Goal: Obtain resource: Download file/media

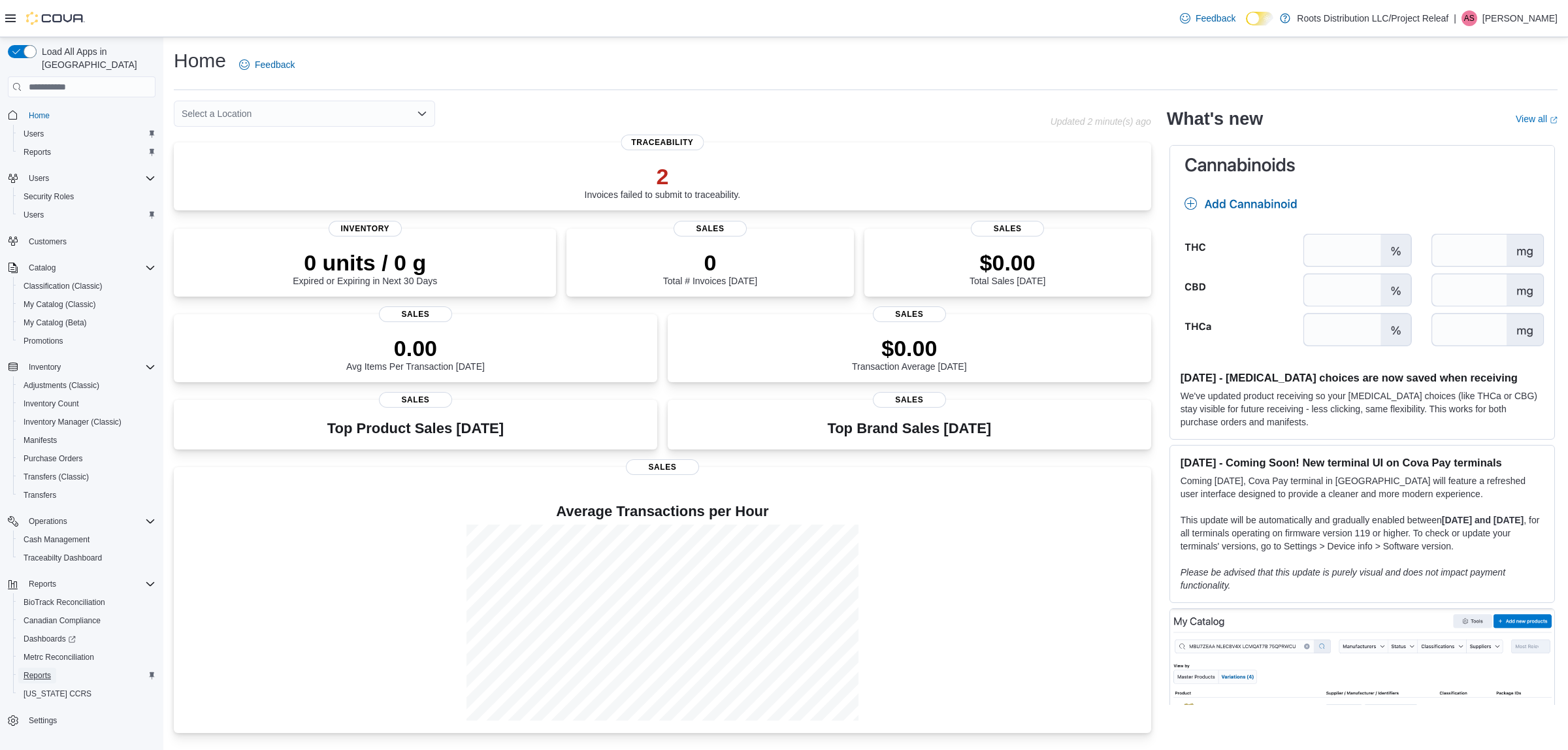
click at [38, 671] on span "Reports" at bounding box center [37, 676] width 27 height 11
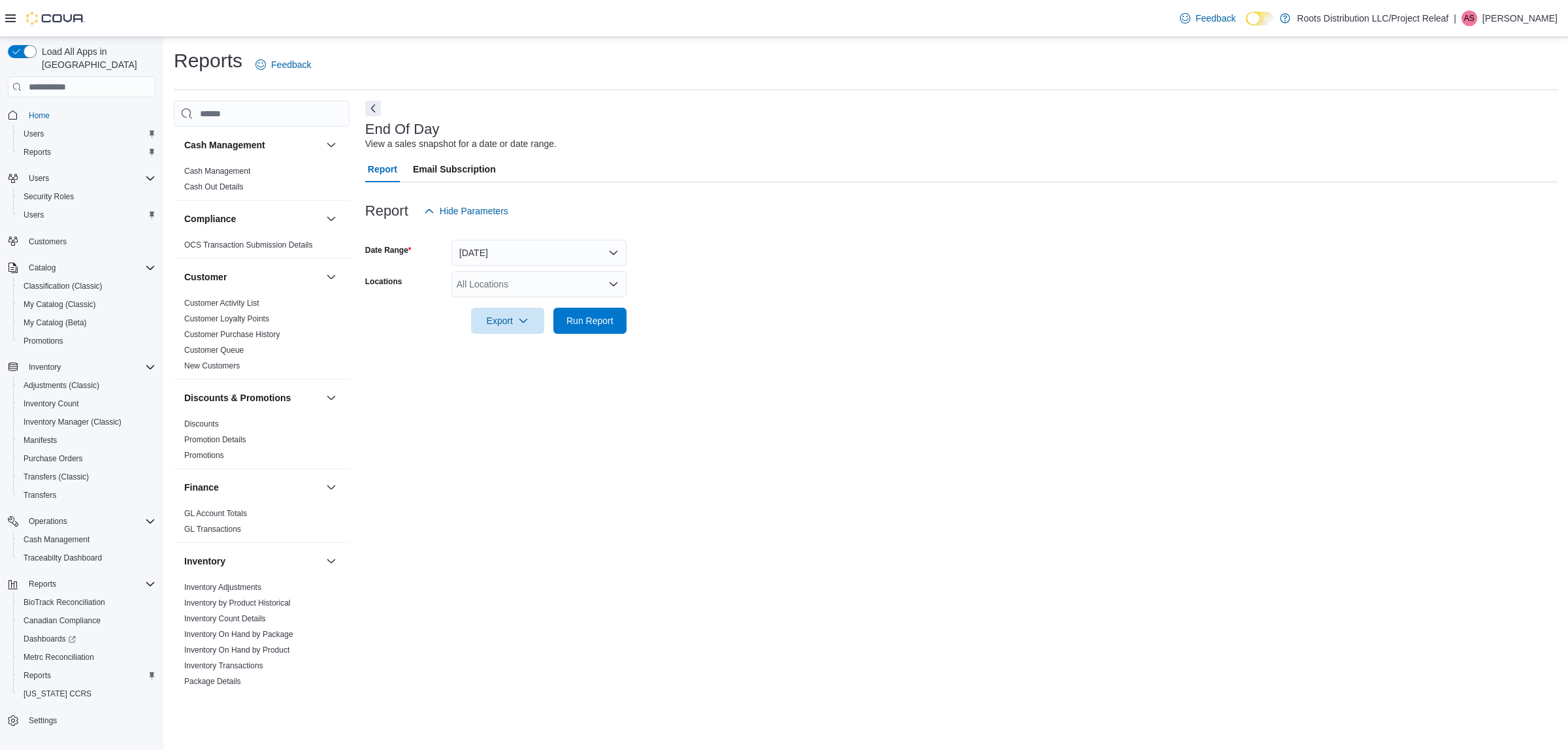
click at [240, 160] on div "Cash Management" at bounding box center [262, 145] width 176 height 36
click at [236, 174] on link "Cash Management" at bounding box center [216, 170] width 65 height 9
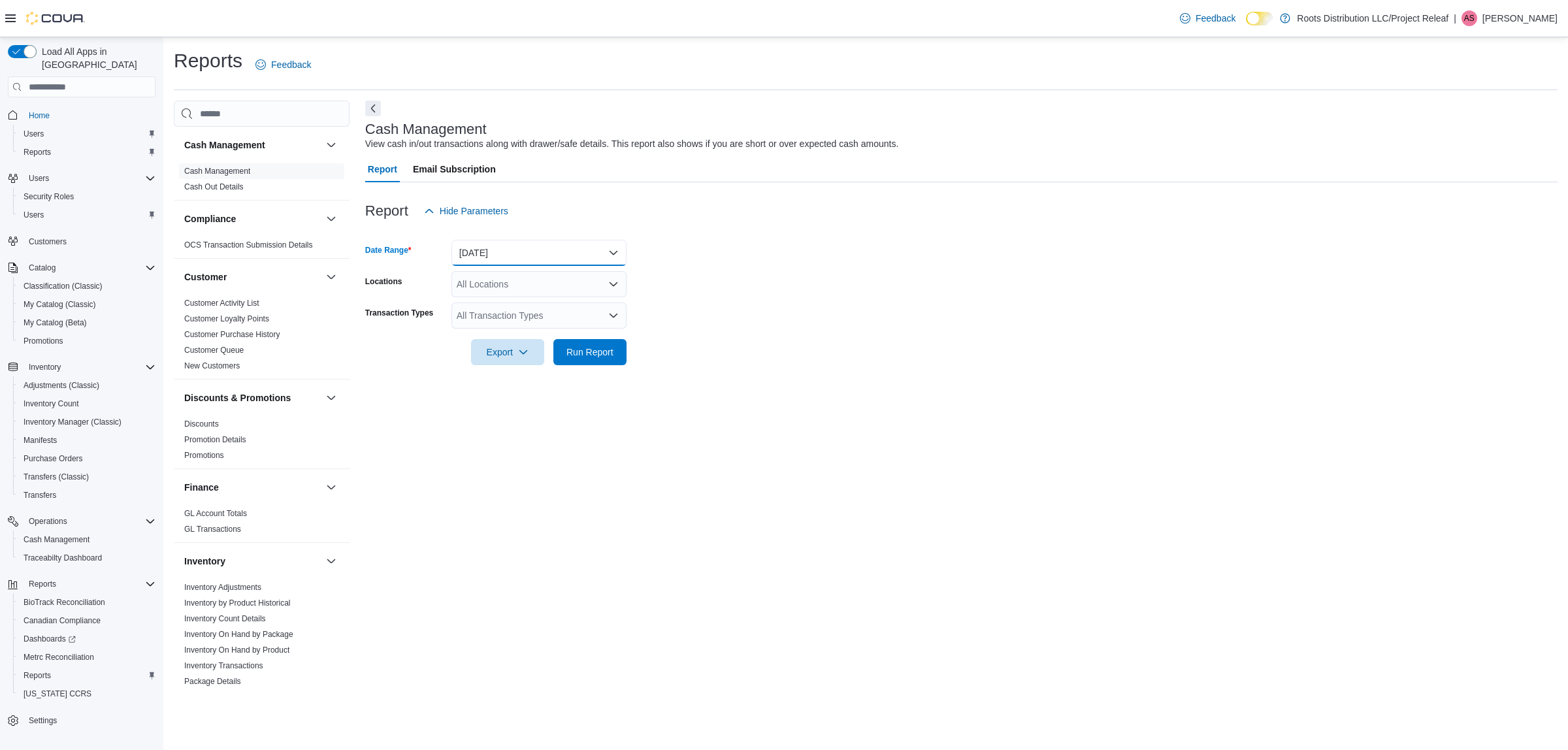
click at [477, 243] on button "[DATE]" at bounding box center [539, 252] width 175 height 26
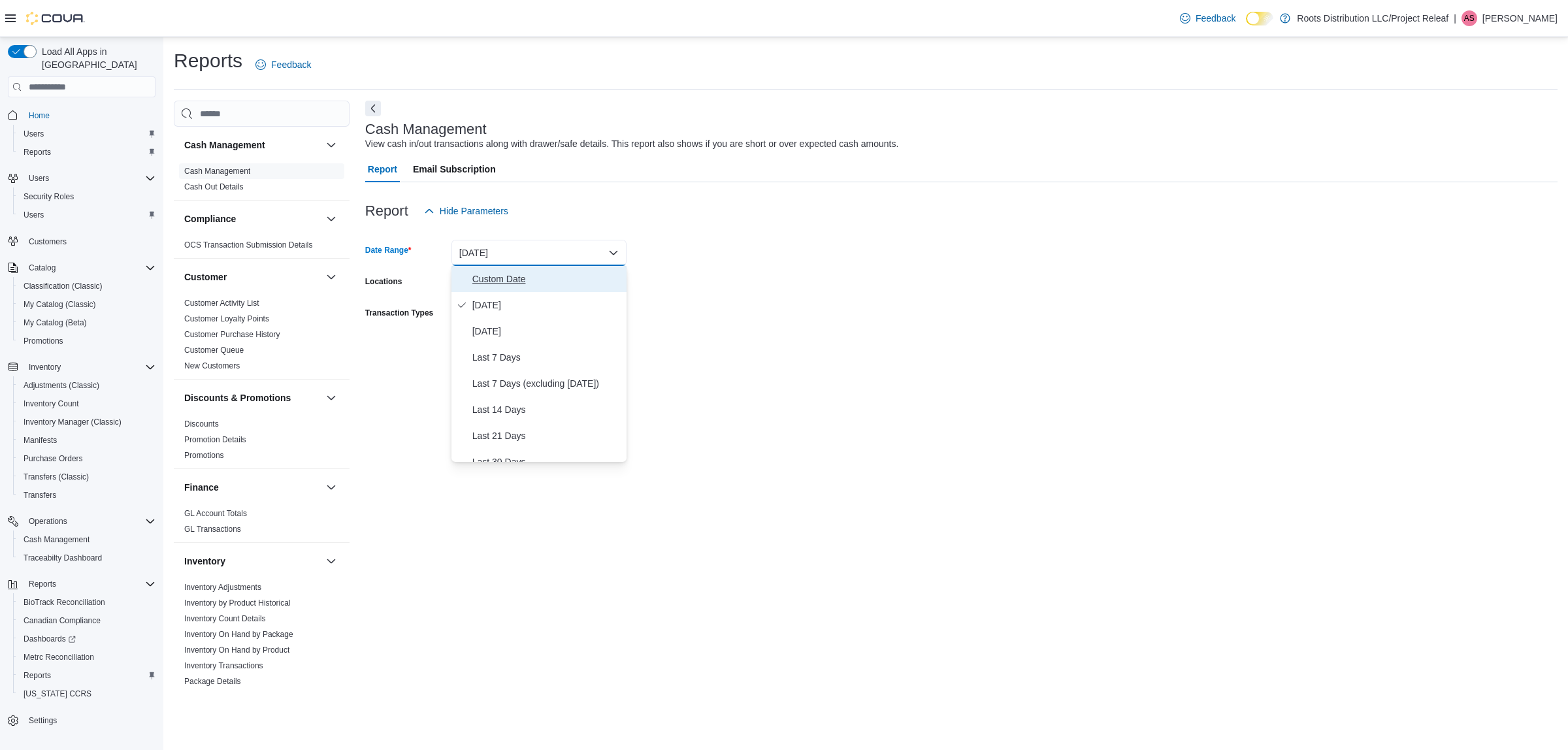
click at [485, 280] on span "Custom Date" at bounding box center [546, 279] width 149 height 16
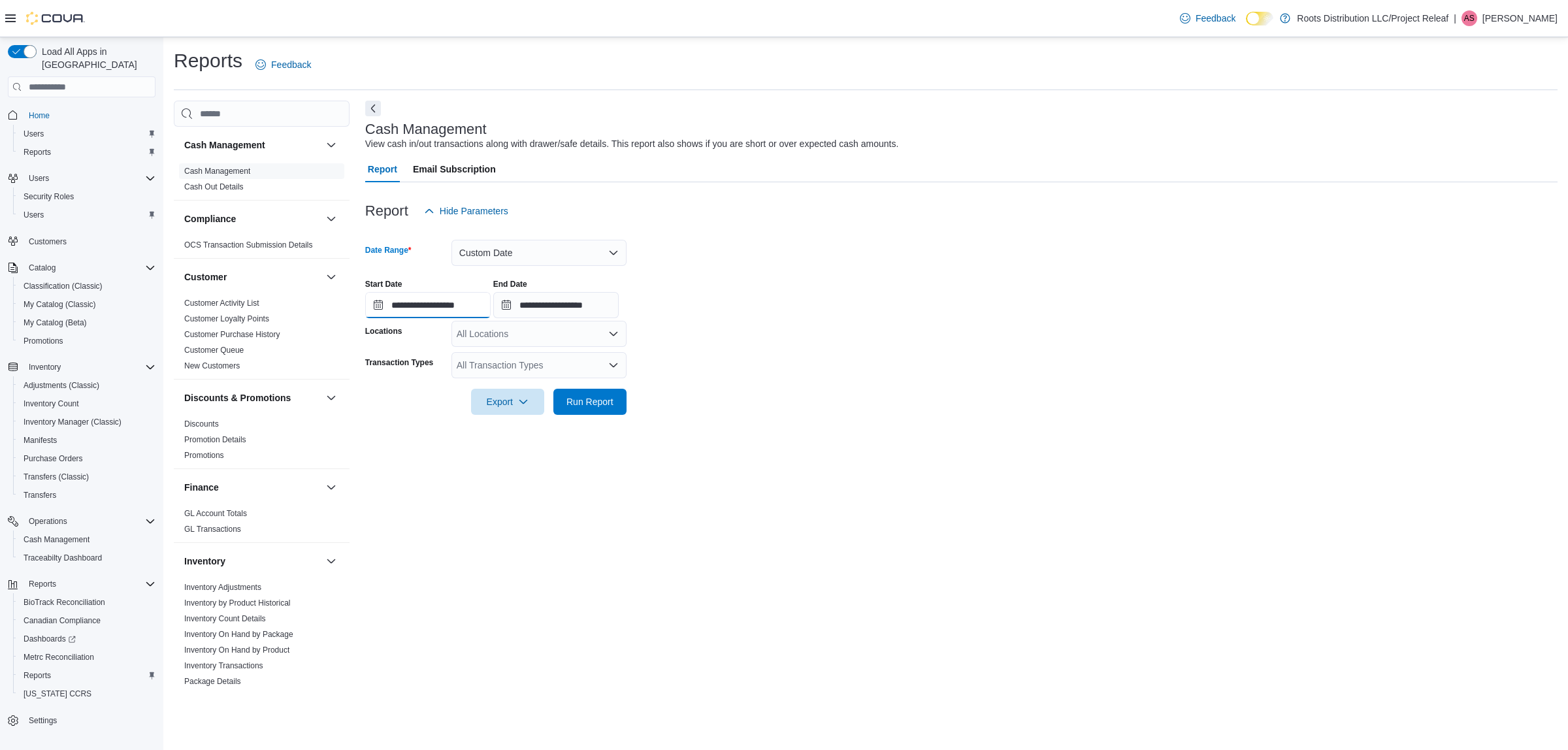
click at [416, 308] on input "**********" at bounding box center [428, 305] width 125 height 26
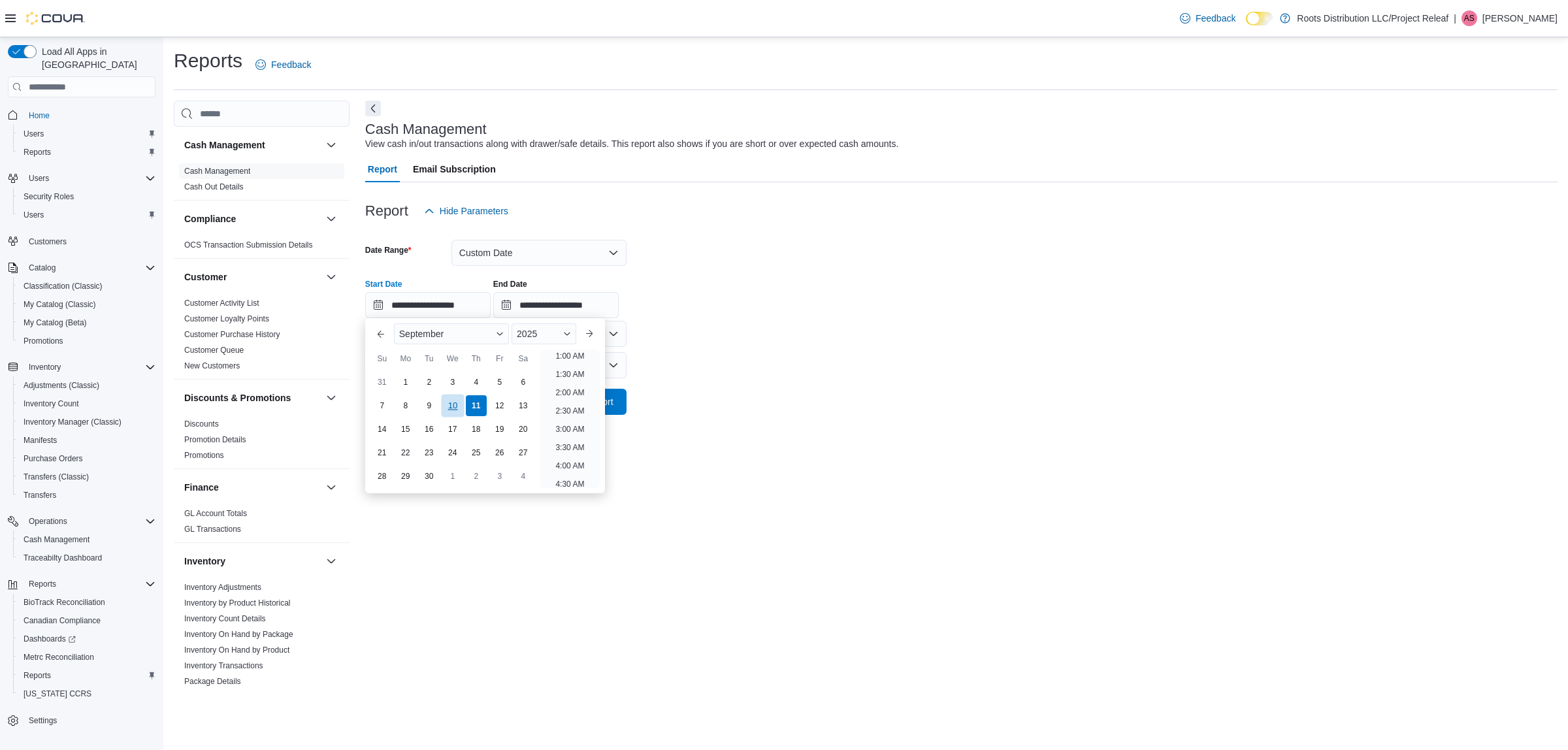
click at [453, 403] on div "10" at bounding box center [452, 406] width 22 height 22
type input "**********"
click at [559, 361] on li "12:00 AM" at bounding box center [570, 358] width 44 height 16
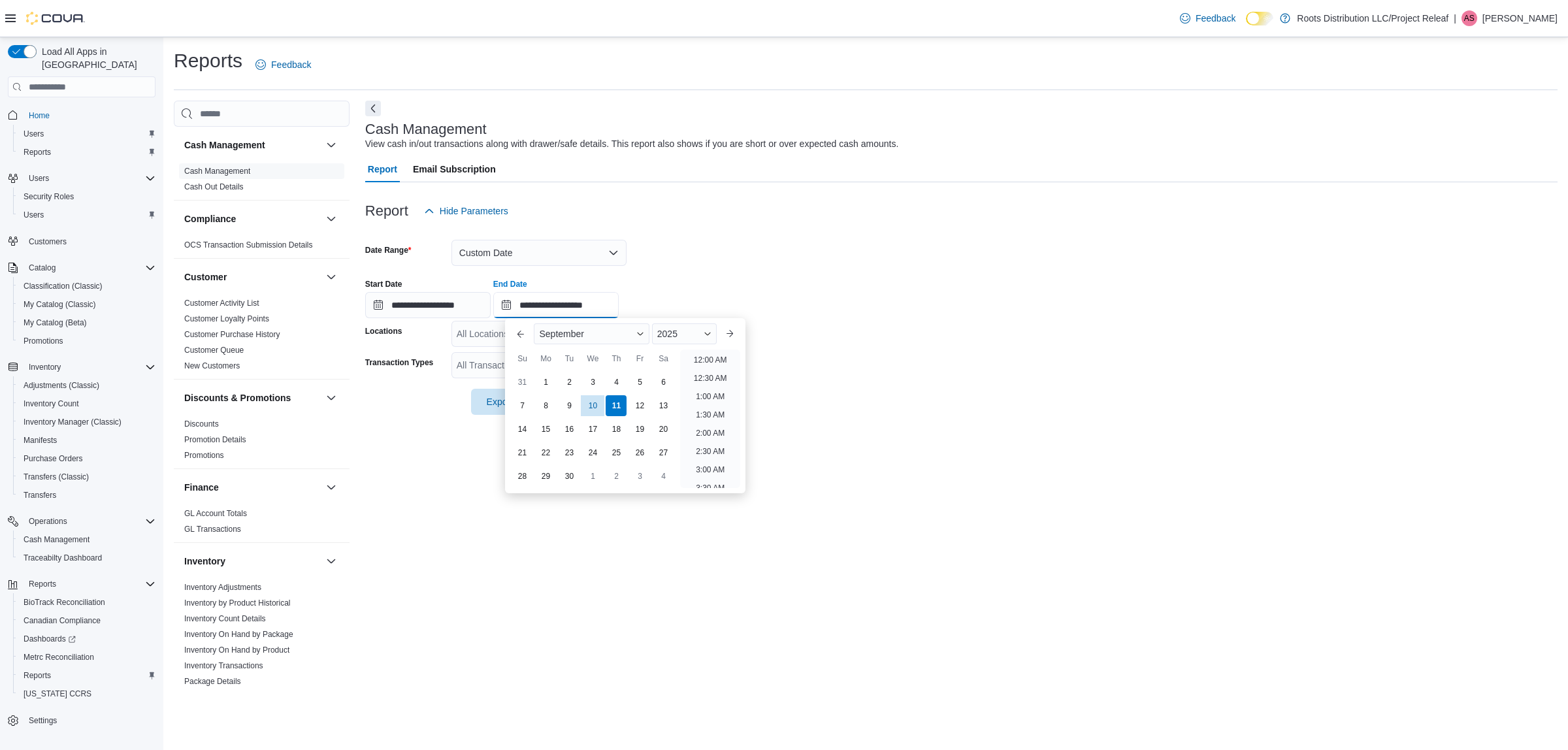
click at [564, 308] on input "**********" at bounding box center [556, 305] width 125 height 26
click at [710, 374] on li "12:30 AM" at bounding box center [710, 378] width 44 height 16
type input "**********"
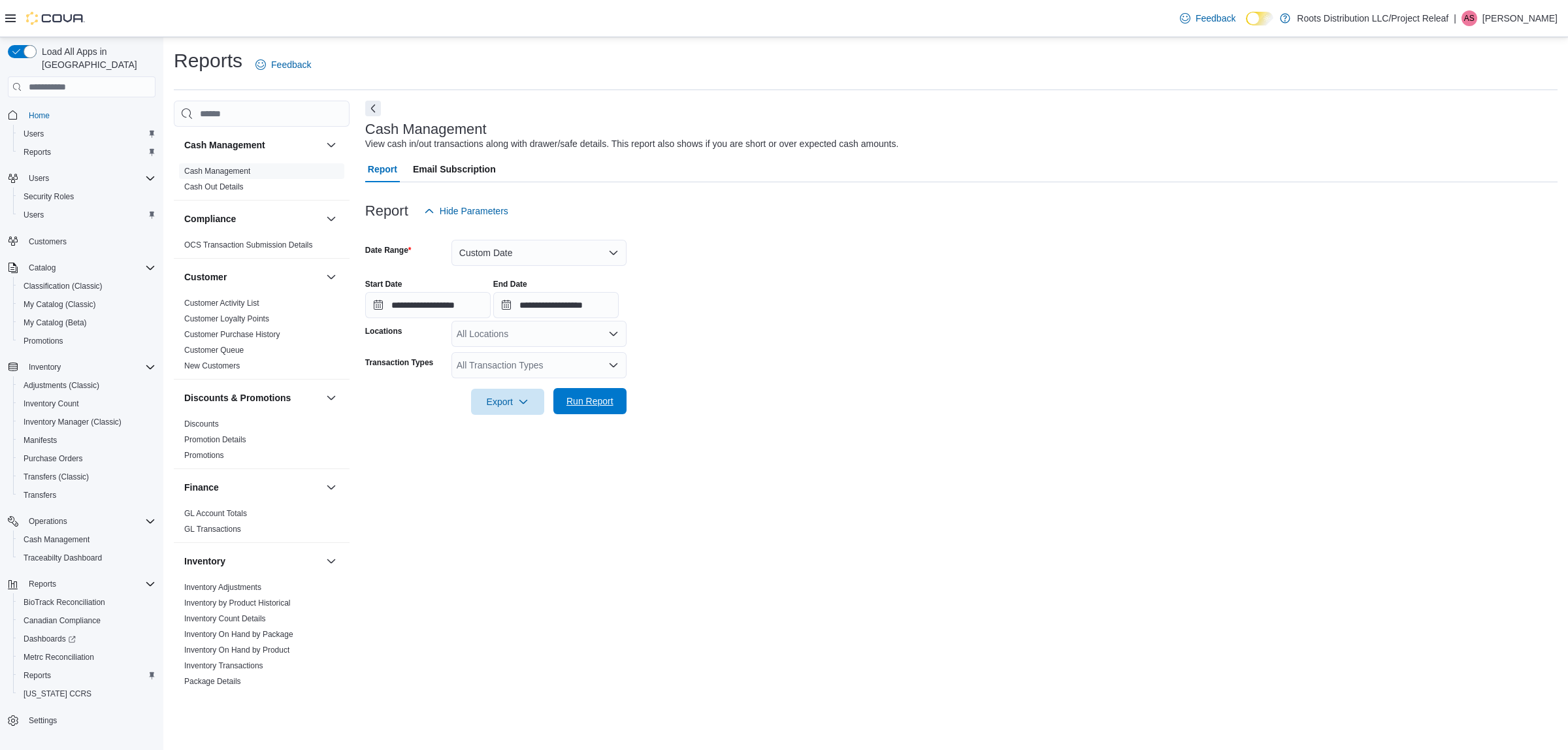
click at [621, 405] on button "Run Report" at bounding box center [589, 401] width 73 height 26
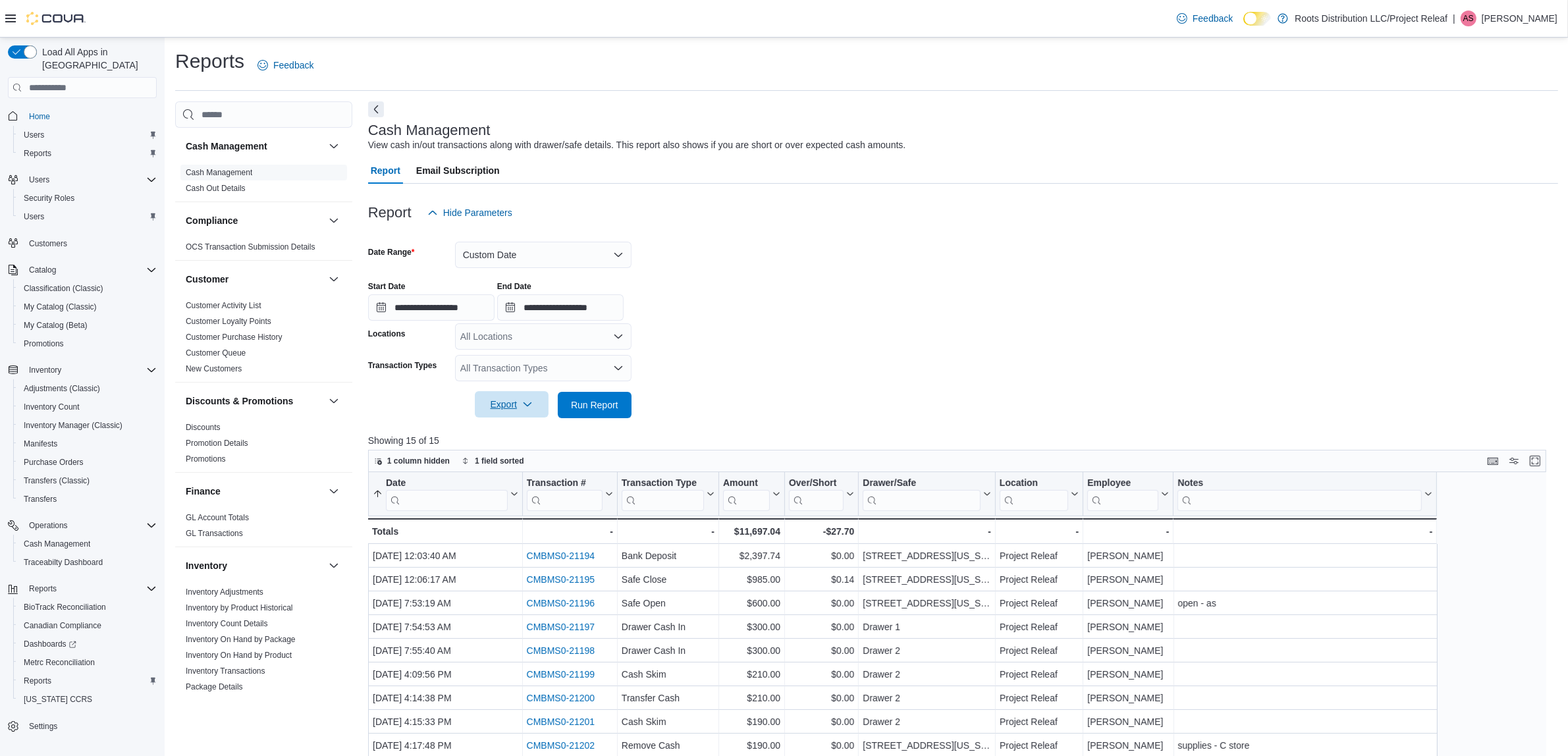
click at [527, 400] on icon "button" at bounding box center [527, 404] width 11 height 11
click at [521, 423] on button "Export to Excel" at bounding box center [513, 431] width 75 height 27
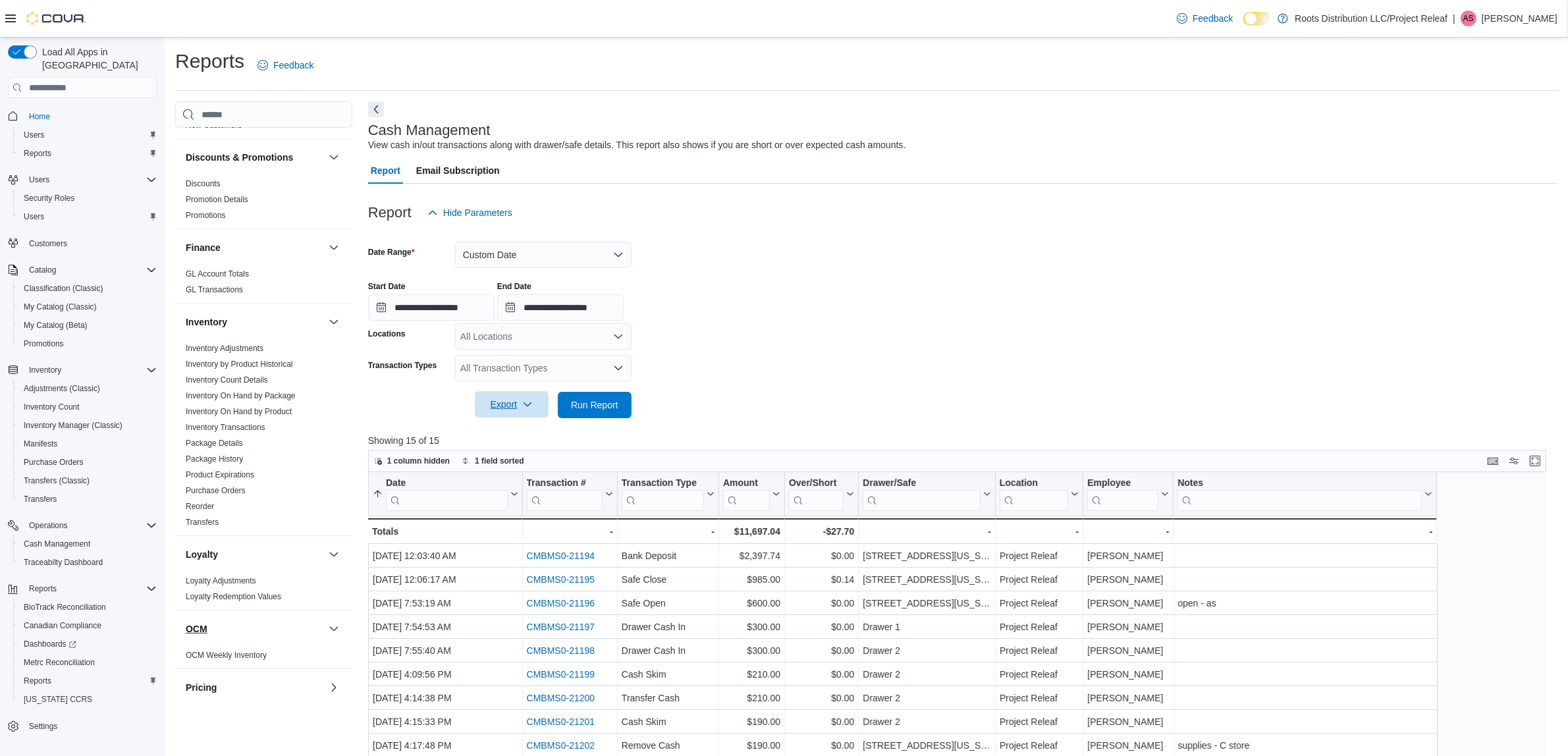
scroll to position [412, 0]
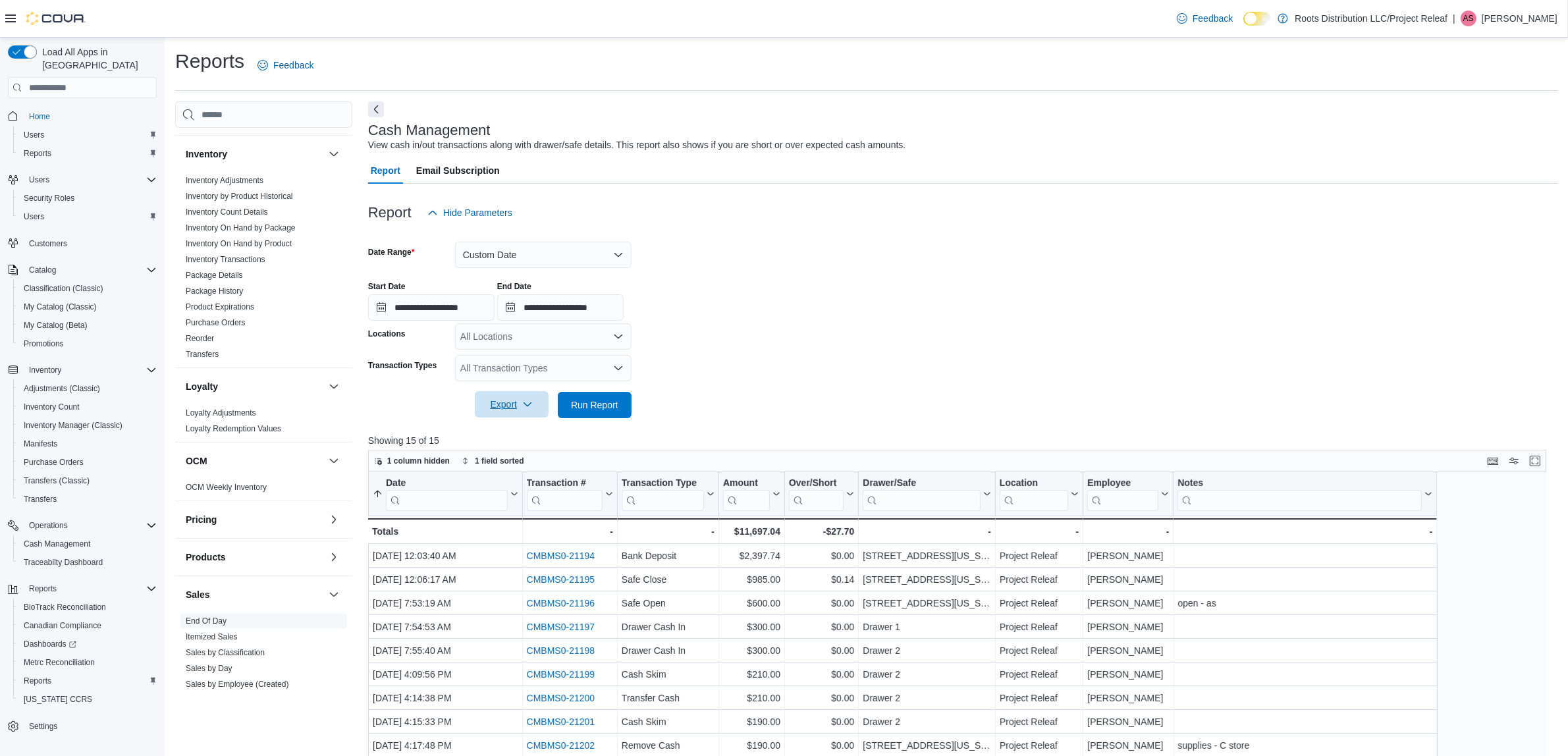
click at [219, 620] on link "End Of Day" at bounding box center [205, 620] width 40 height 9
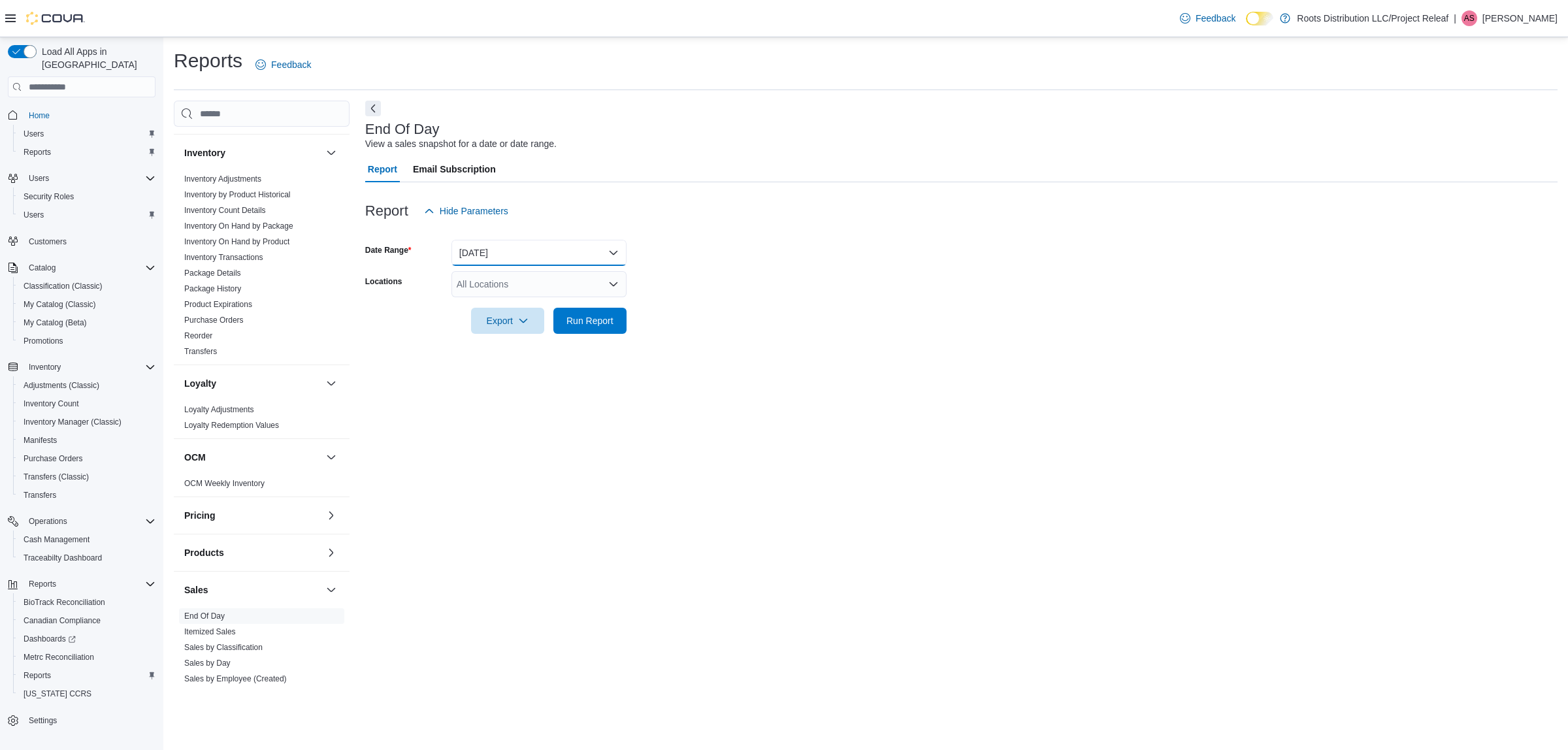
click at [515, 249] on button "[DATE]" at bounding box center [539, 252] width 175 height 26
click at [499, 329] on span "[DATE]" at bounding box center [546, 331] width 149 height 16
click at [593, 327] on span "Run Report" at bounding box center [589, 320] width 47 height 13
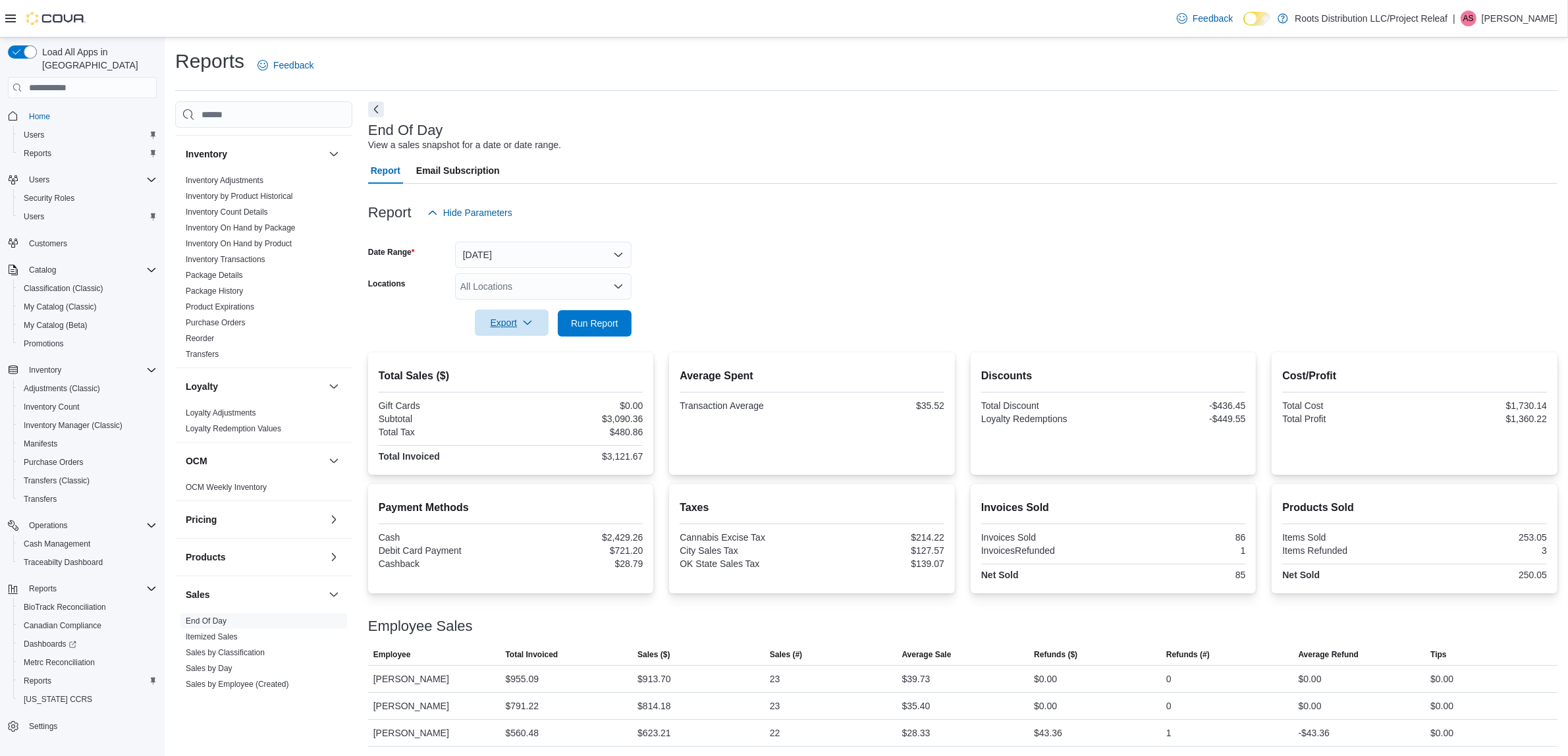
click at [523, 317] on span "Export" at bounding box center [511, 322] width 58 height 27
click at [528, 383] on button "Export to Pdf" at bounding box center [513, 376] width 75 height 27
